Goal: Entertainment & Leisure: Browse casually

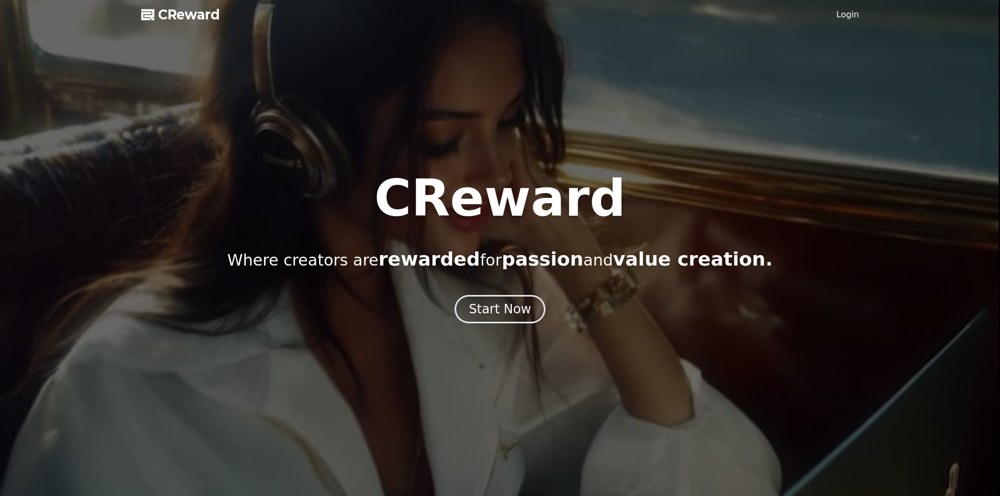
click at [498, 313] on div "Start Now" at bounding box center [500, 309] width 62 height 17
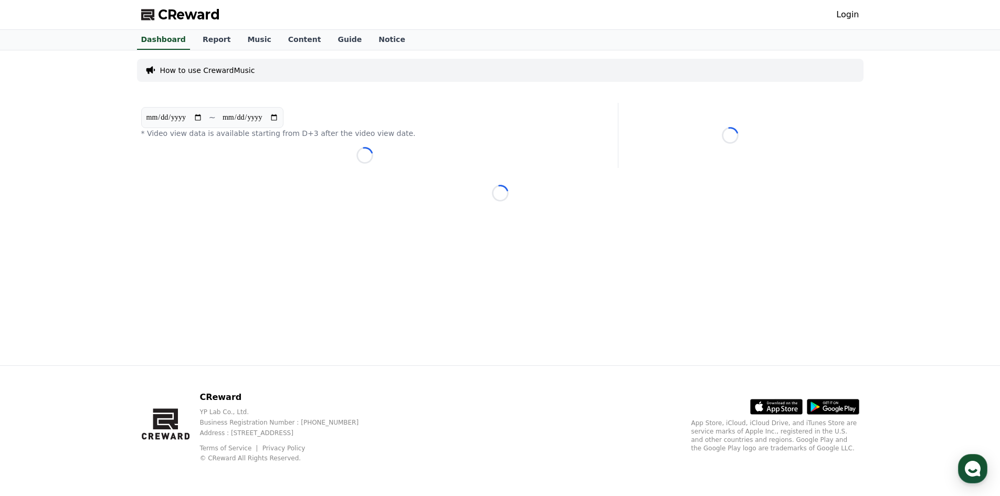
click at [856, 9] on link "Login" at bounding box center [847, 14] width 23 height 13
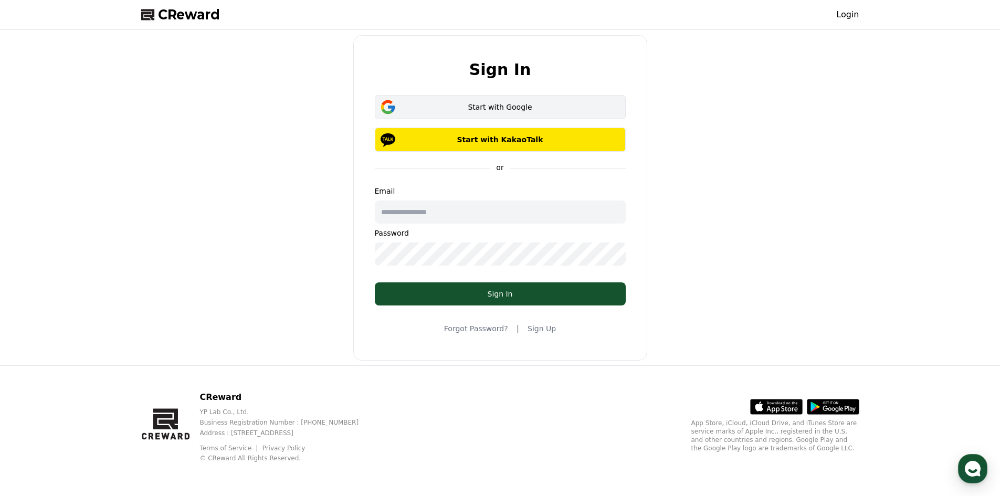
click at [488, 104] on div "Start with Google" at bounding box center [500, 107] width 221 height 11
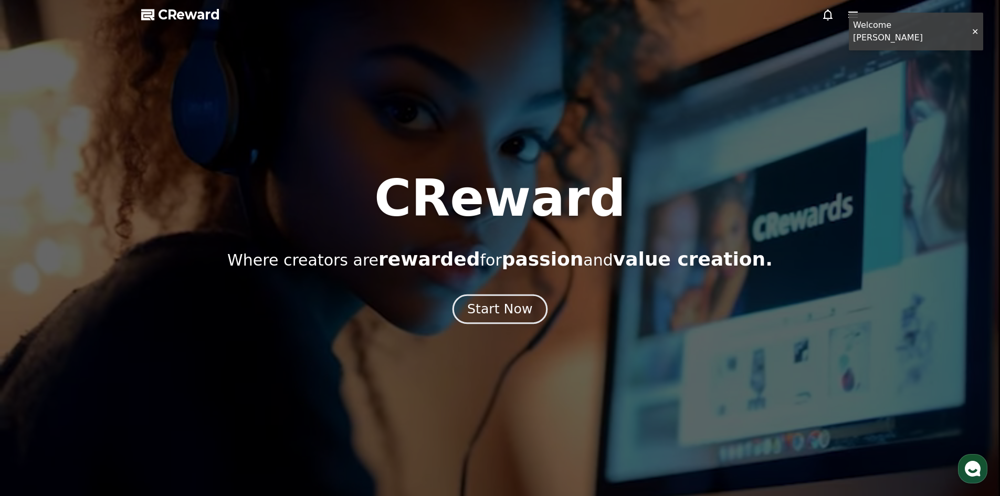
click at [500, 304] on div "Start Now" at bounding box center [499, 309] width 65 height 18
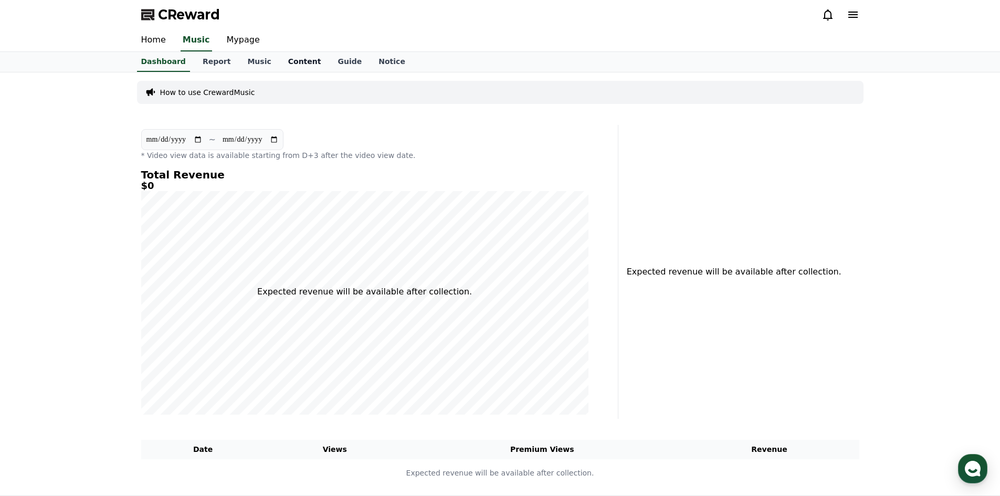
click at [286, 61] on link "Content" at bounding box center [305, 62] width 50 height 20
click at [239, 42] on link "Mypage" at bounding box center [243, 40] width 50 height 22
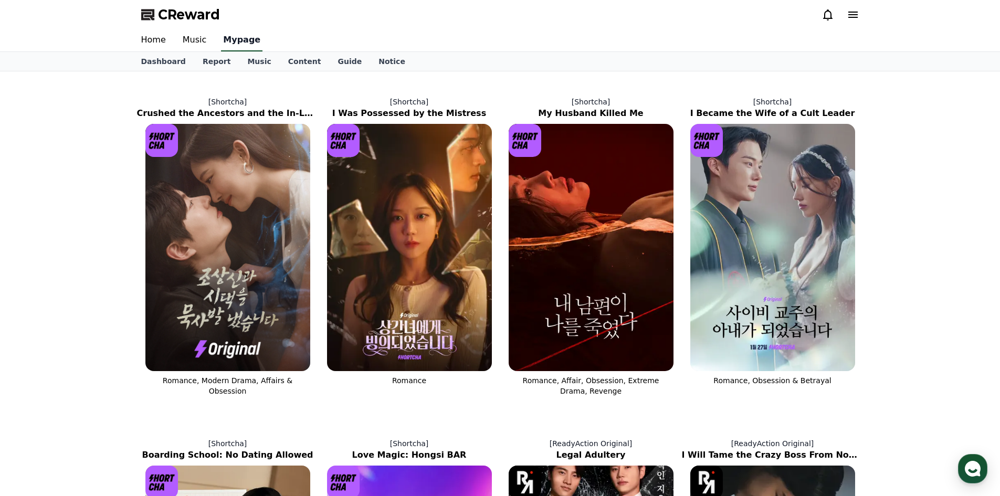
select select "**********"
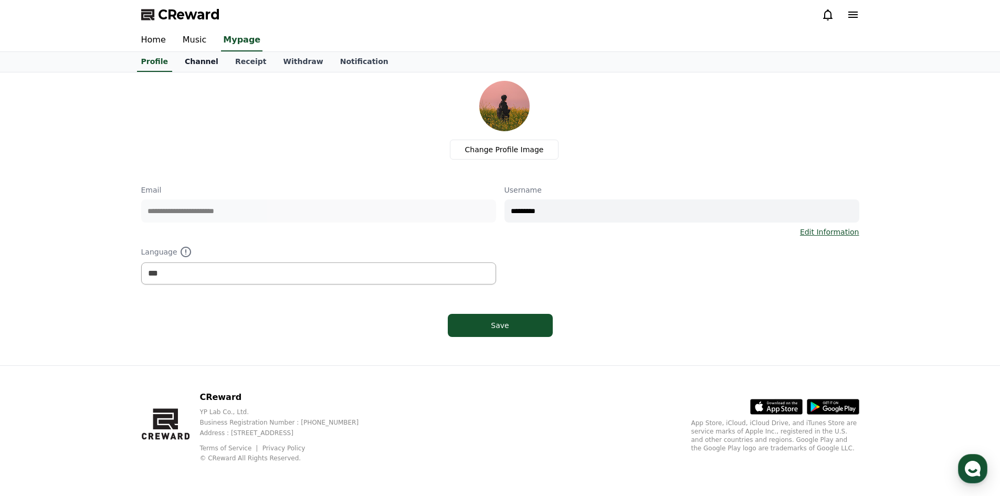
click at [192, 65] on link "Channel" at bounding box center [201, 62] width 50 height 20
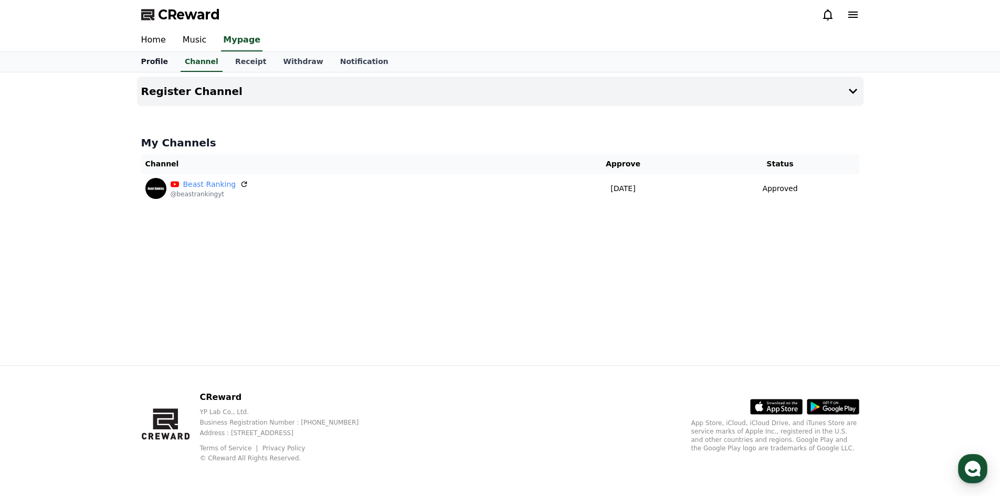
click at [155, 60] on link "Profile" at bounding box center [155, 62] width 44 height 20
select select "**********"
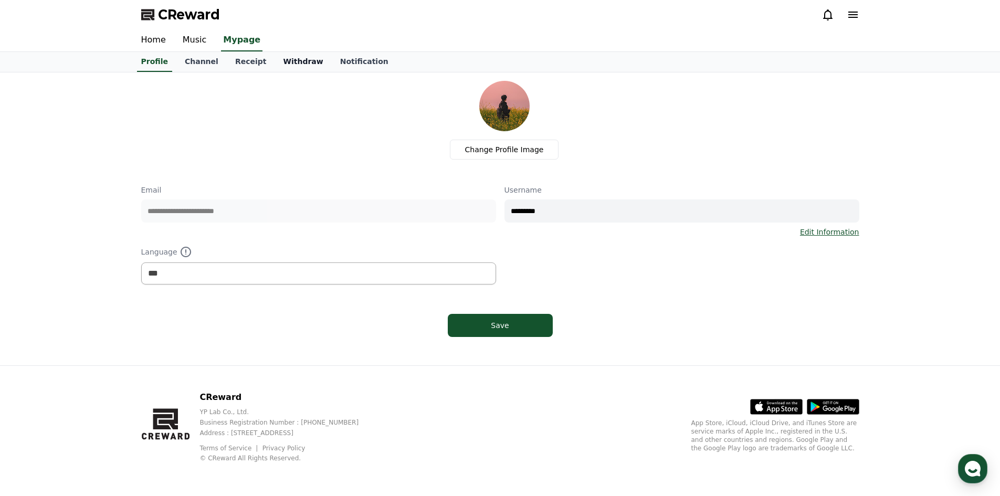
click at [282, 61] on link "Withdraw" at bounding box center [303, 62] width 57 height 20
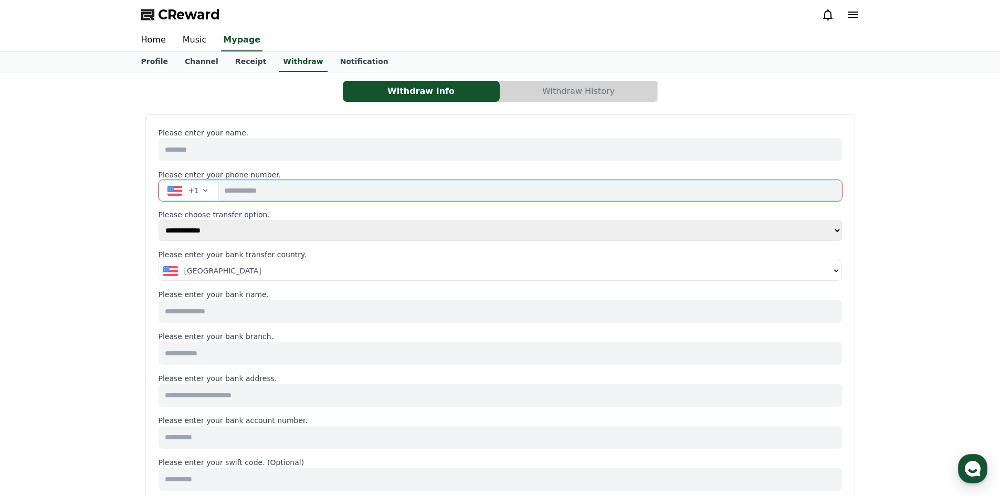
click at [195, 39] on link "Music" at bounding box center [194, 40] width 41 height 22
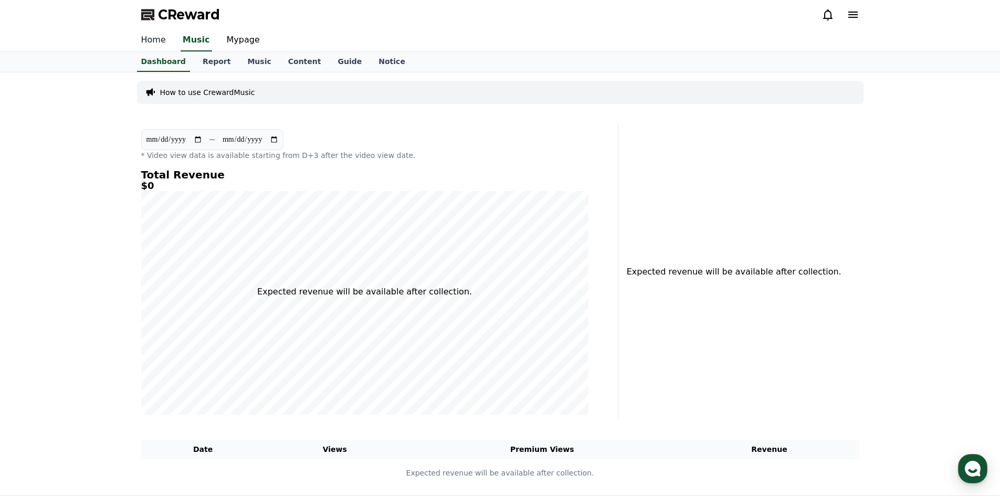
click at [159, 40] on link "Home" at bounding box center [153, 40] width 41 height 22
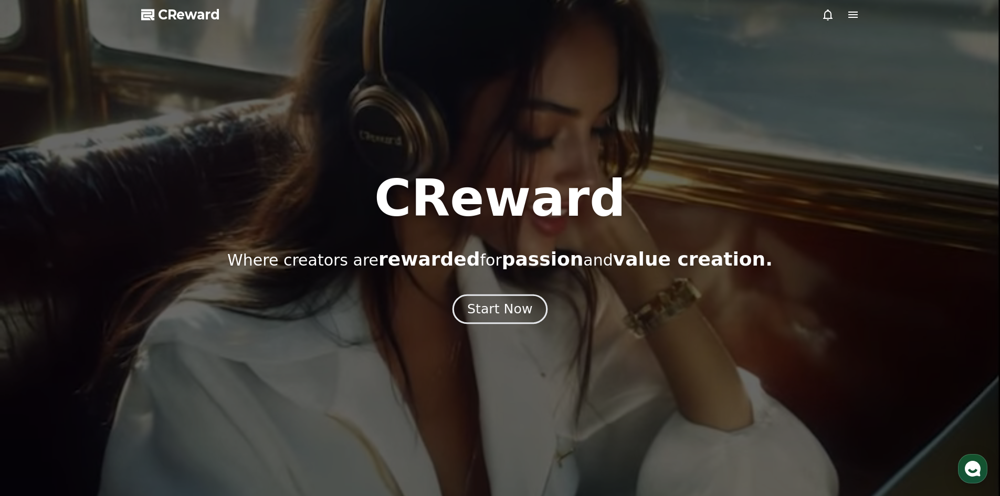
click at [487, 311] on div "Start Now" at bounding box center [499, 309] width 65 height 18
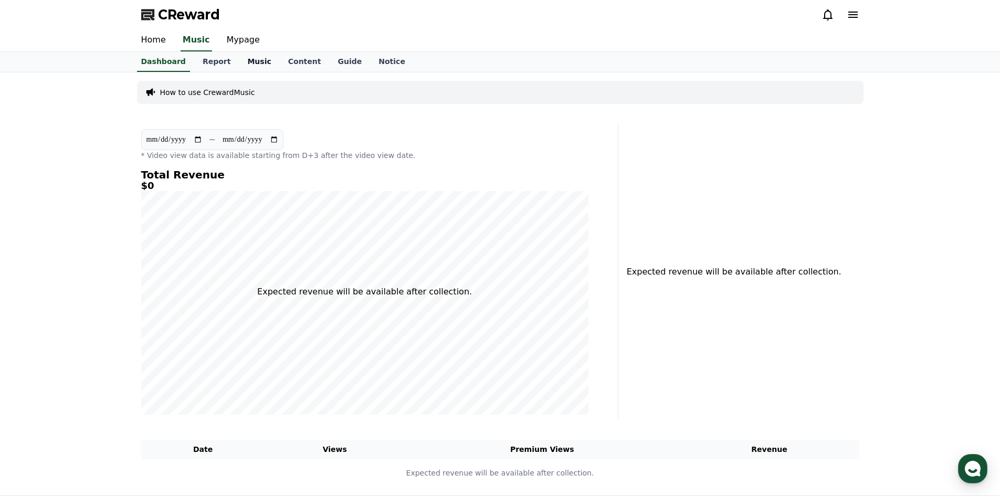
click at [239, 58] on link "Music" at bounding box center [259, 62] width 40 height 20
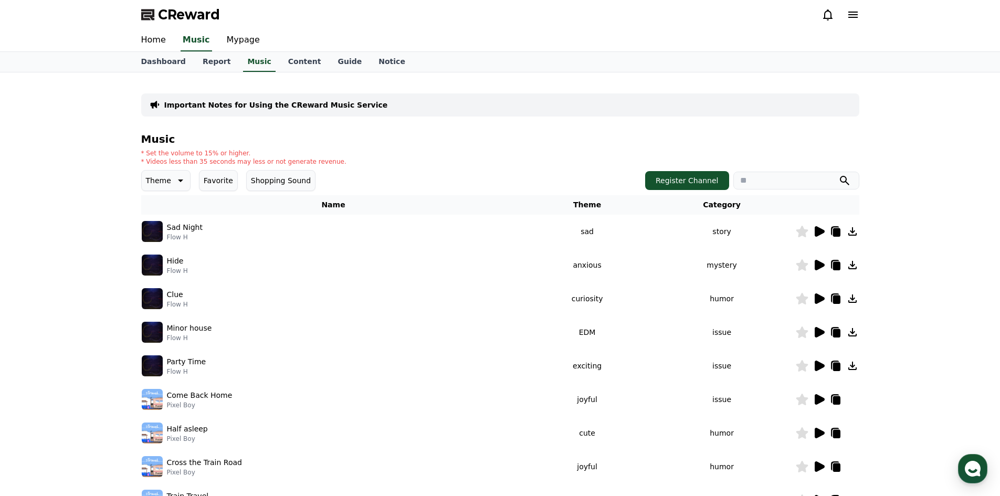
click at [815, 228] on icon at bounding box center [820, 231] width 10 height 11
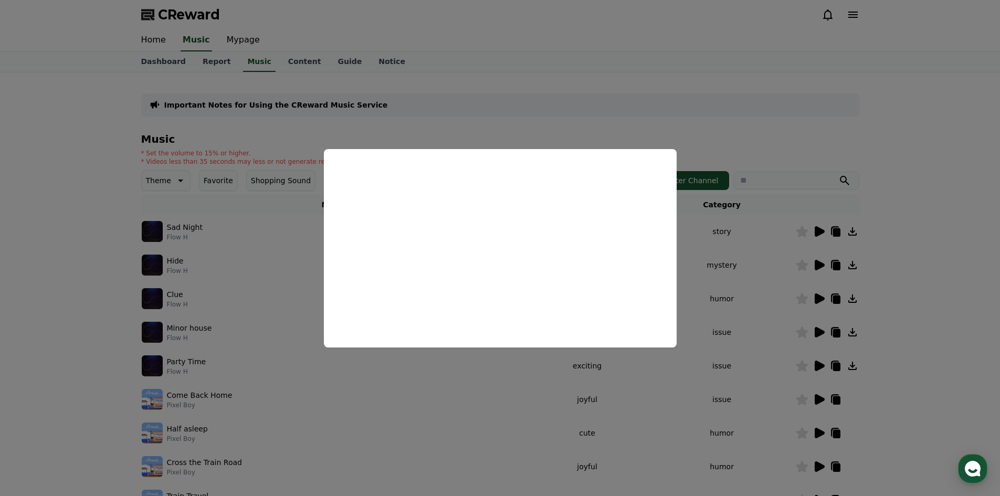
click at [232, 225] on button "close modal" at bounding box center [500, 248] width 1000 height 496
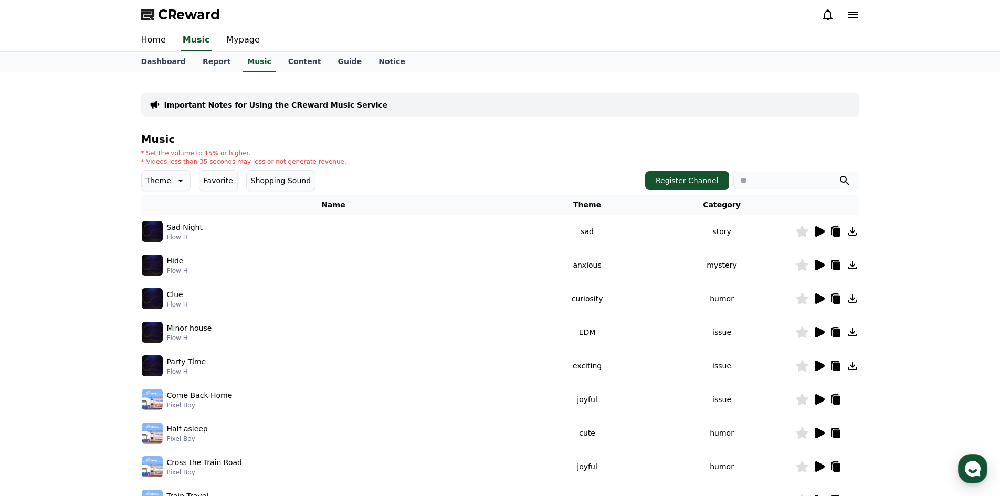
click at [813, 331] on icon at bounding box center [819, 332] width 13 height 13
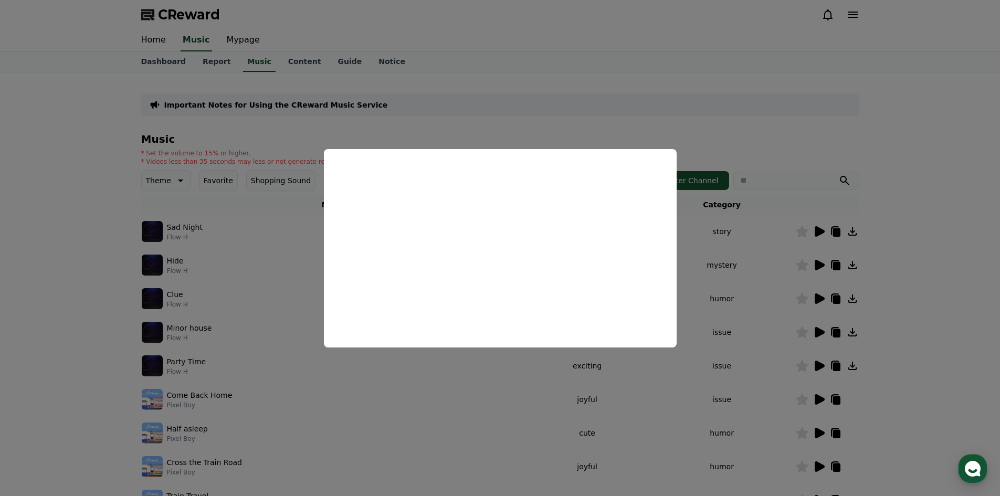
click at [187, 290] on button "close modal" at bounding box center [500, 248] width 1000 height 496
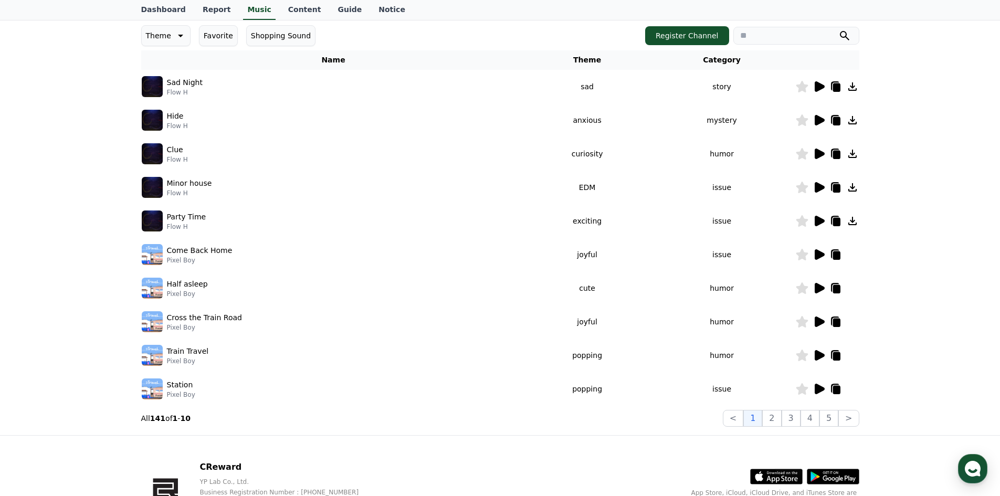
scroll to position [158, 0]
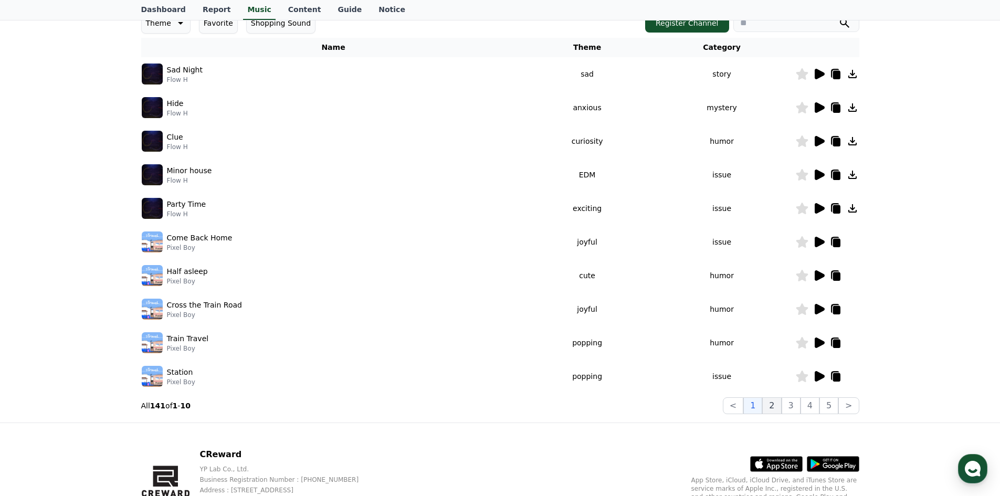
click at [778, 408] on button "2" at bounding box center [771, 405] width 19 height 17
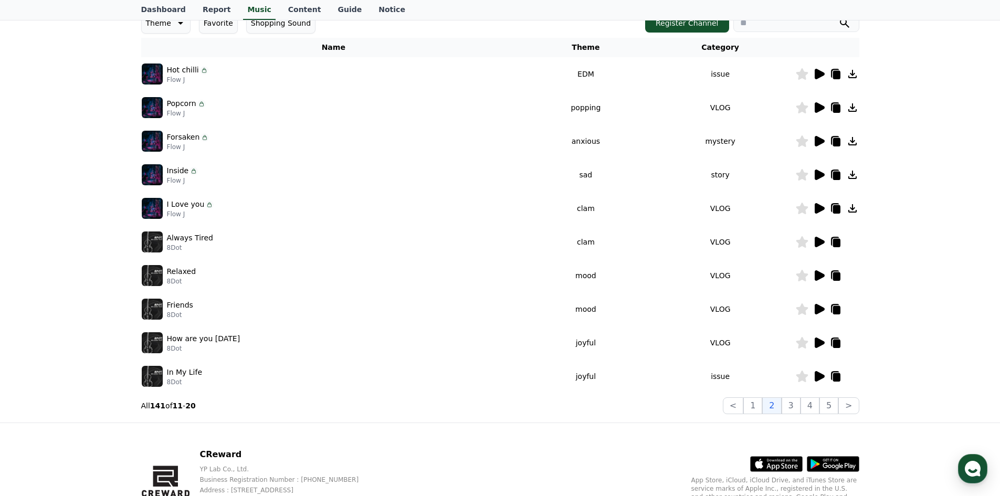
click at [820, 342] on icon at bounding box center [820, 343] width 10 height 11
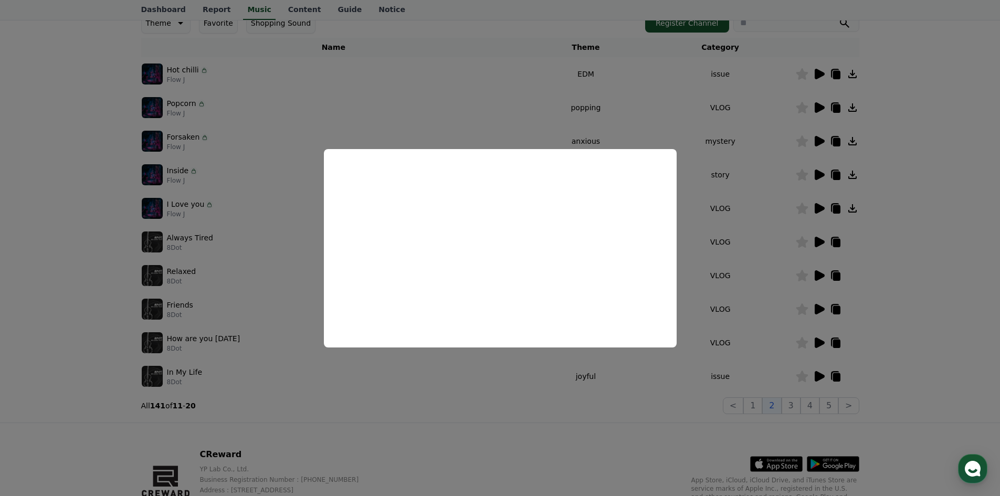
click at [665, 96] on button "close modal" at bounding box center [500, 248] width 1000 height 496
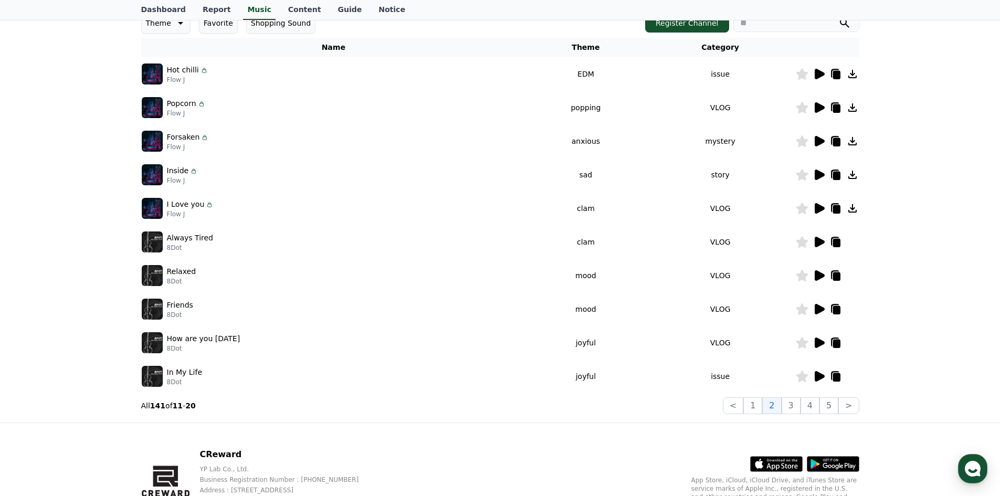
click at [820, 378] on icon at bounding box center [820, 376] width 10 height 11
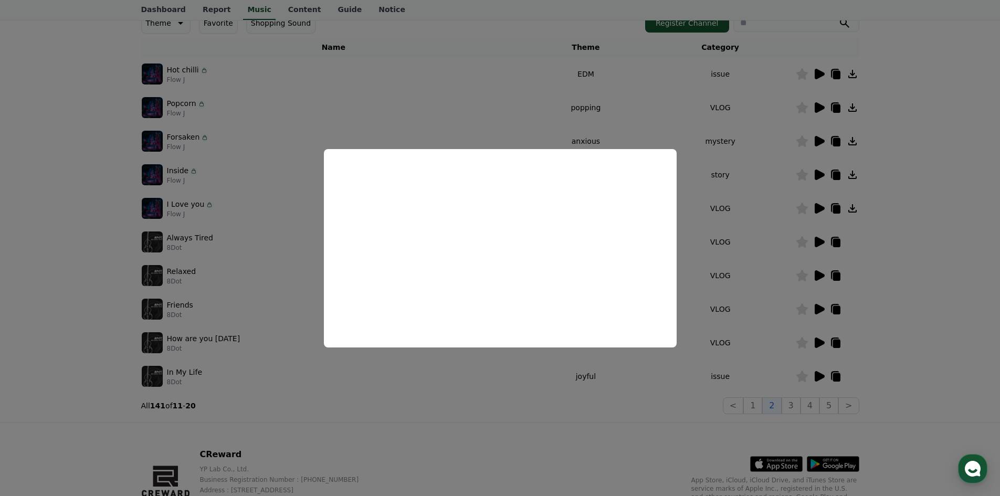
click at [739, 249] on button "close modal" at bounding box center [500, 248] width 1000 height 496
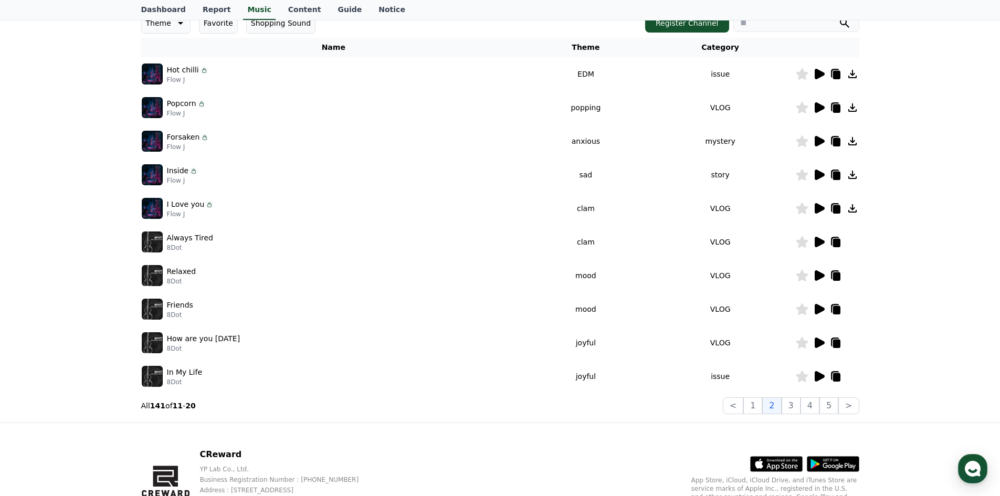
click at [739, 250] on td "VLOG" at bounding box center [721, 242] width 150 height 34
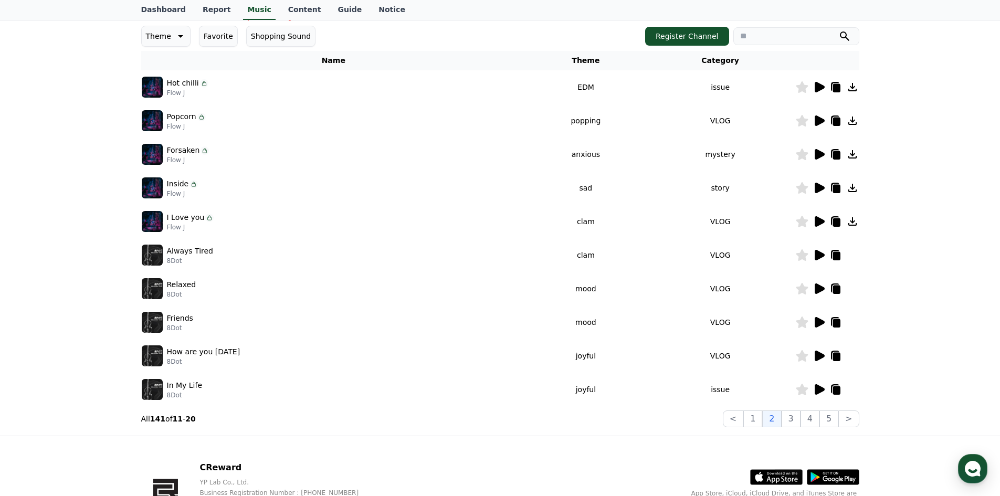
scroll to position [158, 0]
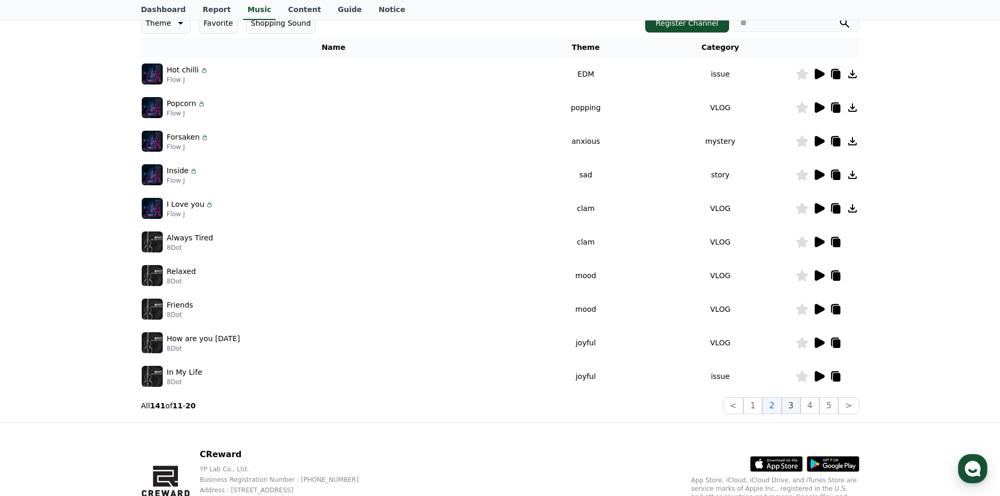
click at [794, 404] on button "3" at bounding box center [791, 405] width 19 height 17
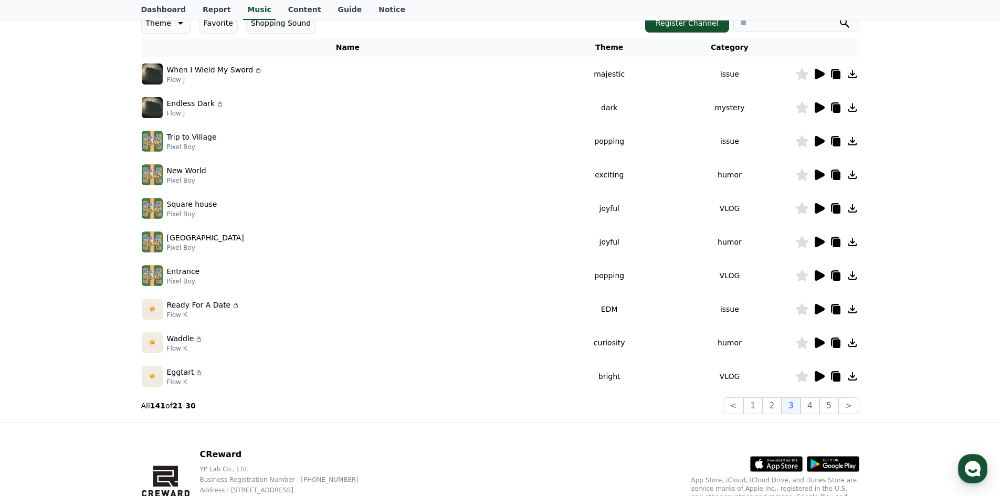
click at [820, 239] on icon at bounding box center [820, 242] width 10 height 11
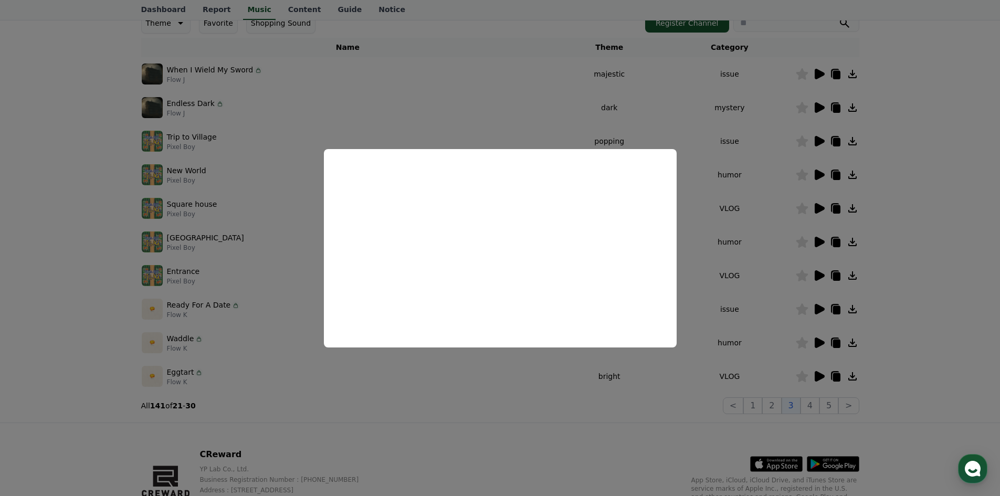
click at [724, 224] on button "close modal" at bounding box center [500, 248] width 1000 height 496
click at [743, 213] on td "VLOG" at bounding box center [729, 209] width 131 height 34
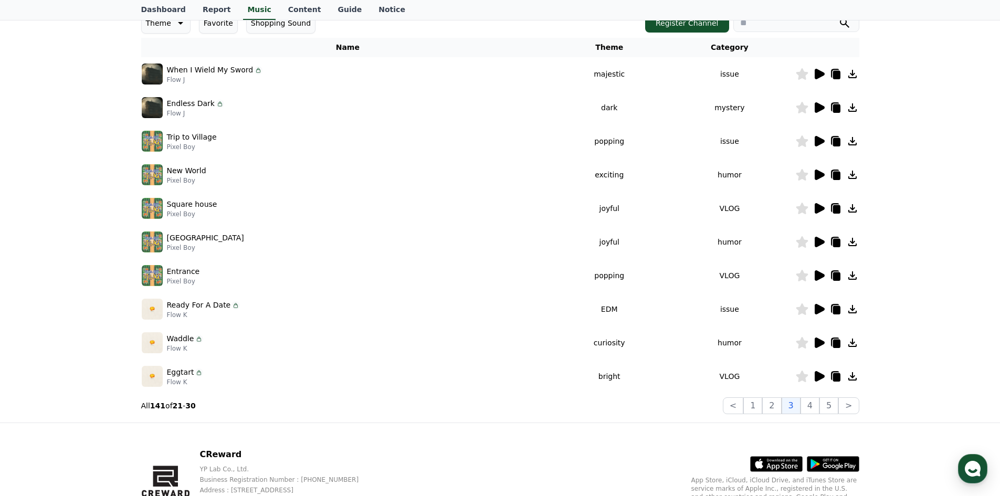
click at [821, 209] on icon at bounding box center [820, 208] width 10 height 11
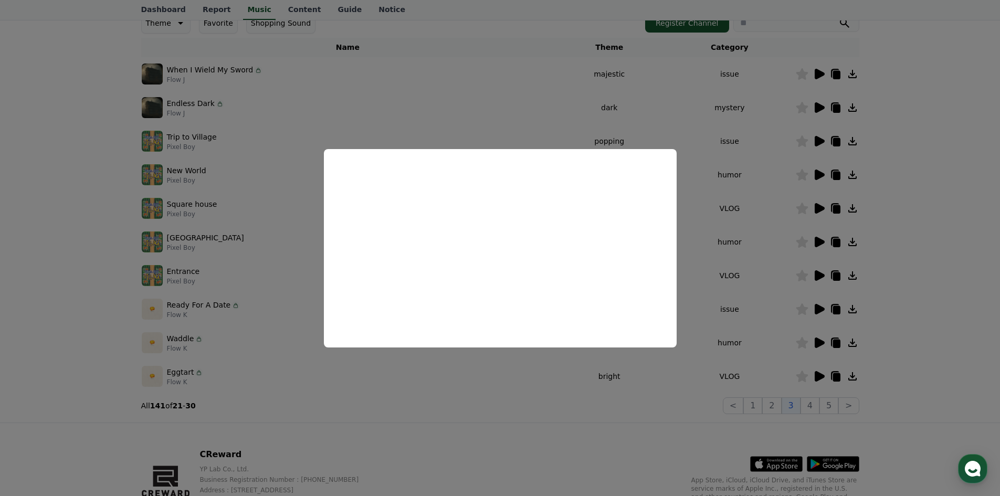
click at [750, 226] on button "close modal" at bounding box center [500, 248] width 1000 height 496
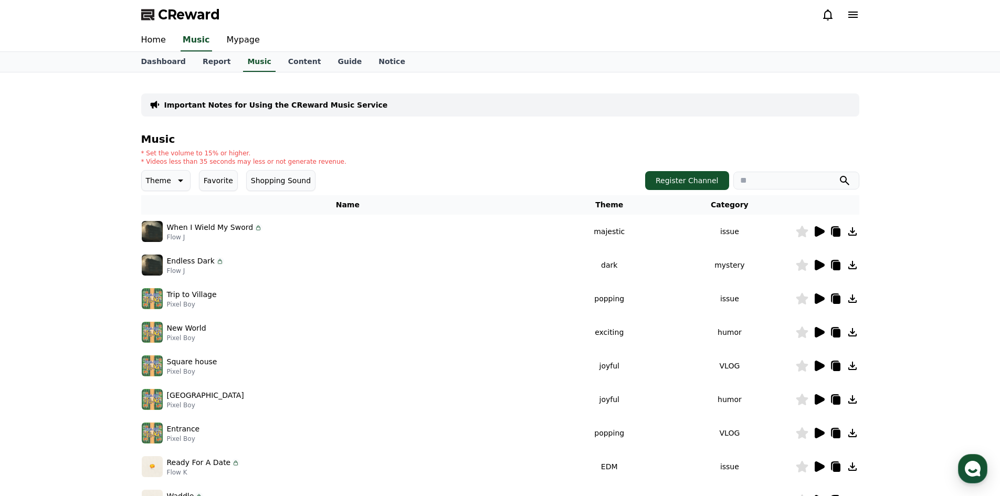
click at [782, 182] on input "search" at bounding box center [797, 181] width 126 height 18
click at [465, 101] on div "Important Notes for Using the CReward Music Service" at bounding box center [500, 104] width 718 height 23
click at [767, 184] on input "search" at bounding box center [797, 181] width 126 height 18
click at [762, 182] on input "search" at bounding box center [797, 181] width 126 height 18
click at [713, 161] on div "* Set the volume to 15% or higher. * Videos less than 35 seconds may less or no…" at bounding box center [500, 157] width 718 height 17
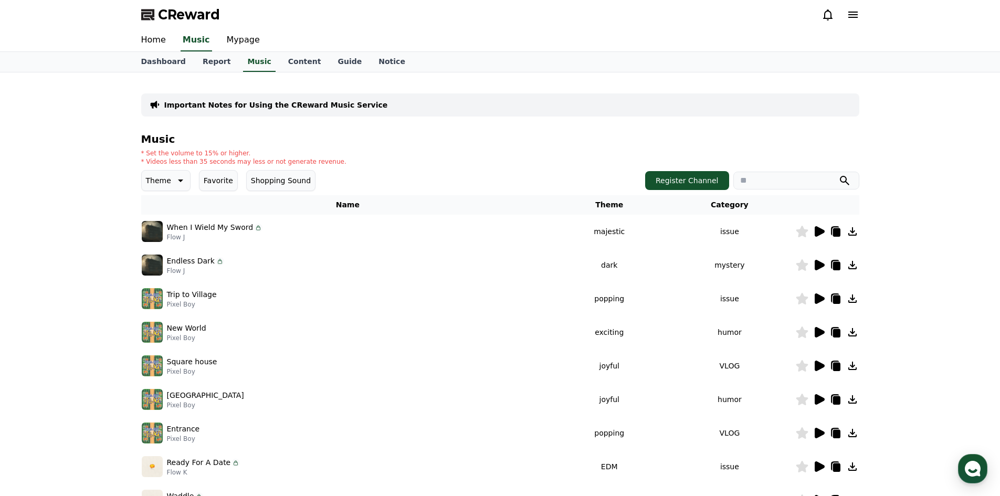
click at [757, 177] on input "search" at bounding box center [797, 181] width 126 height 18
click at [760, 140] on h4 "Music" at bounding box center [500, 139] width 718 height 12
click at [771, 177] on input "search" at bounding box center [797, 181] width 126 height 18
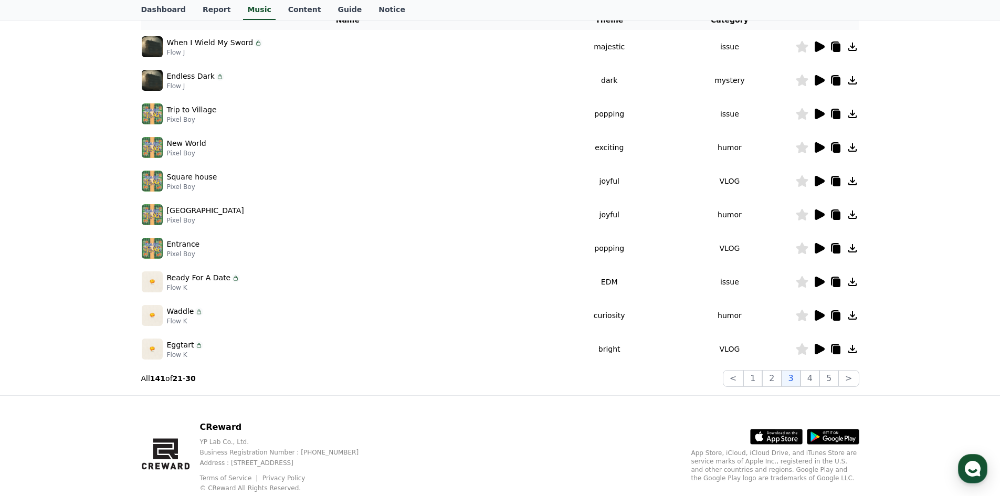
scroll to position [210, 0]
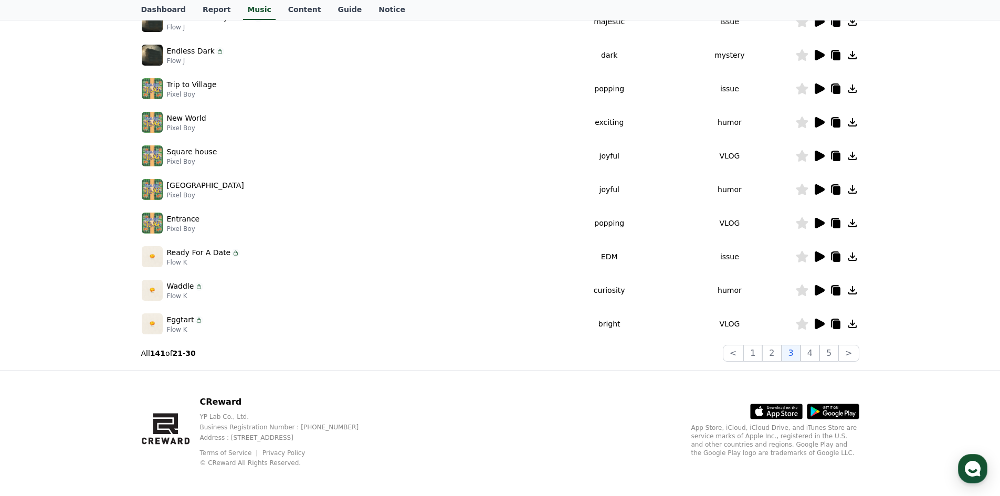
click at [822, 326] on icon at bounding box center [820, 324] width 10 height 11
